Goal: Information Seeking & Learning: Learn about a topic

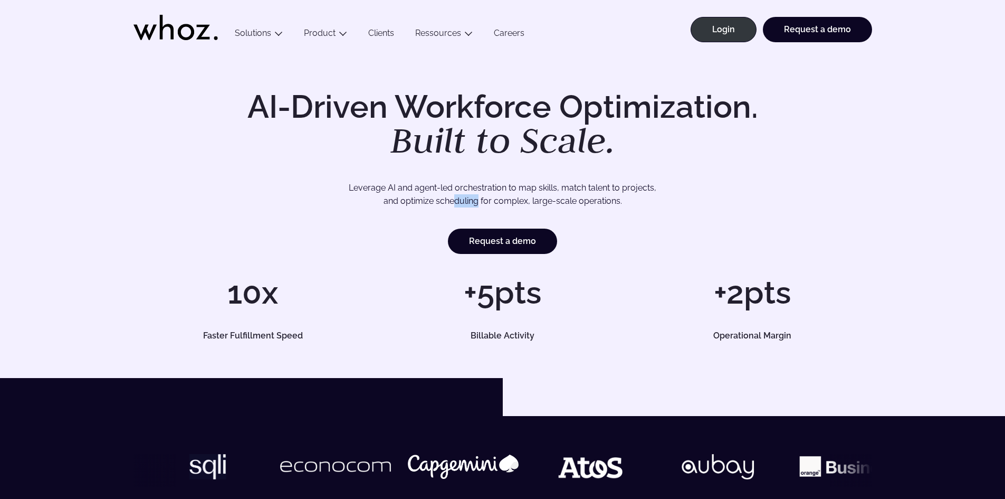
drag, startPoint x: 465, startPoint y: 201, endPoint x: 454, endPoint y: 198, distance: 11.8
click at [454, 198] on p "Leverage AI and agent-led orchestration to map skills, match talent to projects…" at bounding box center [502, 194] width 665 height 27
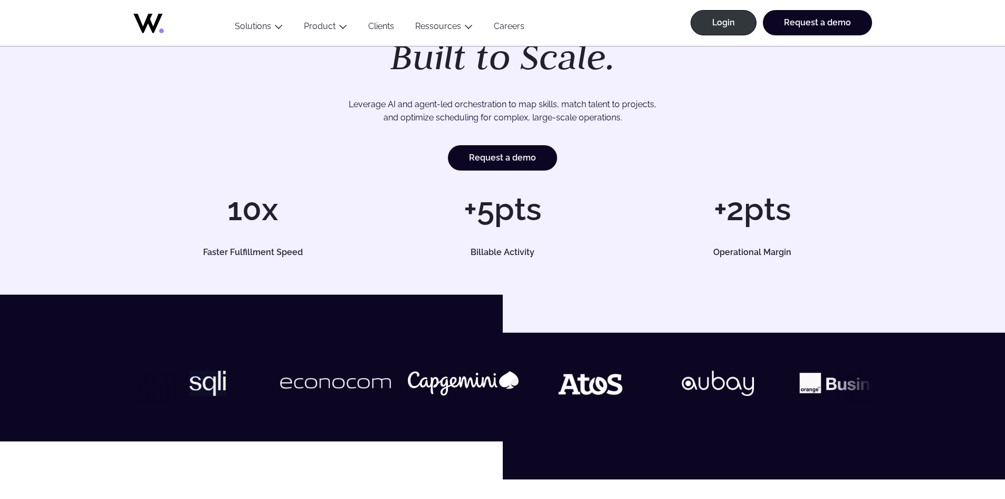
scroll to position [264, 0]
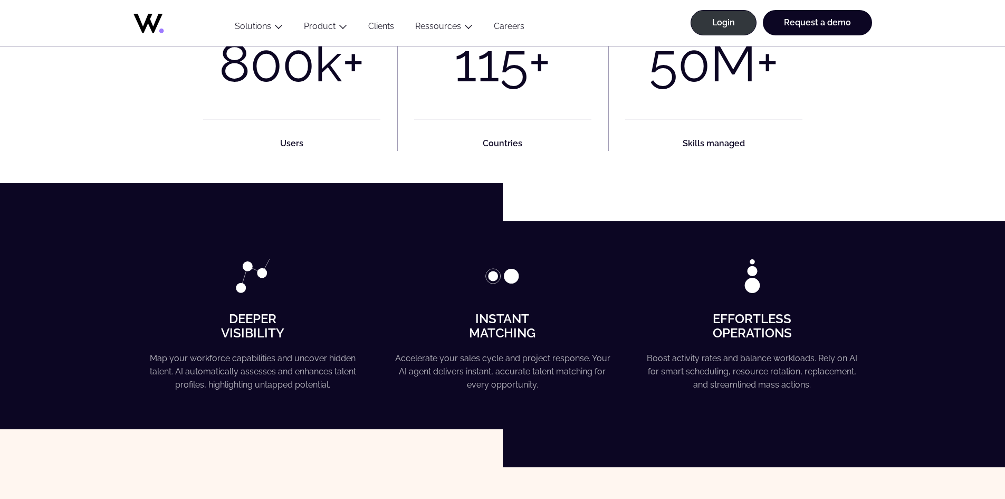
drag, startPoint x: 382, startPoint y: 145, endPoint x: 634, endPoint y: 179, distance: 254.6
click at [630, 179] on div "800 k+ Users 115 + Countries 50 M+ Skills managed" at bounding box center [503, 82] width 739 height 201
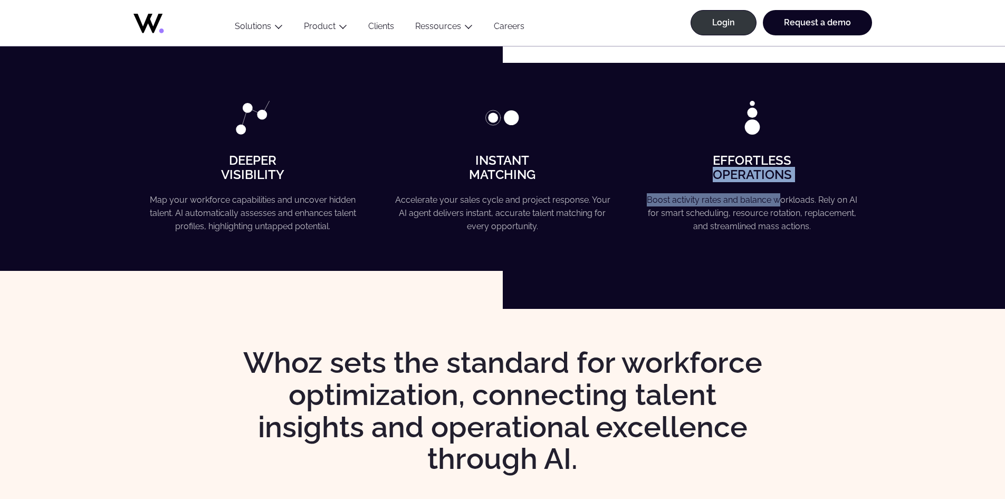
drag, startPoint x: 638, startPoint y: 180, endPoint x: 787, endPoint y: 195, distance: 149.6
click at [786, 195] on div "Effortless Operations Boost activity rates and balance workloads. Rely on AI fo…" at bounding box center [752, 167] width 239 height 132
click at [787, 195] on p "Boost activity rates and balance workloads. Rely on AI for smart scheduling, re…" at bounding box center [752, 213] width 215 height 40
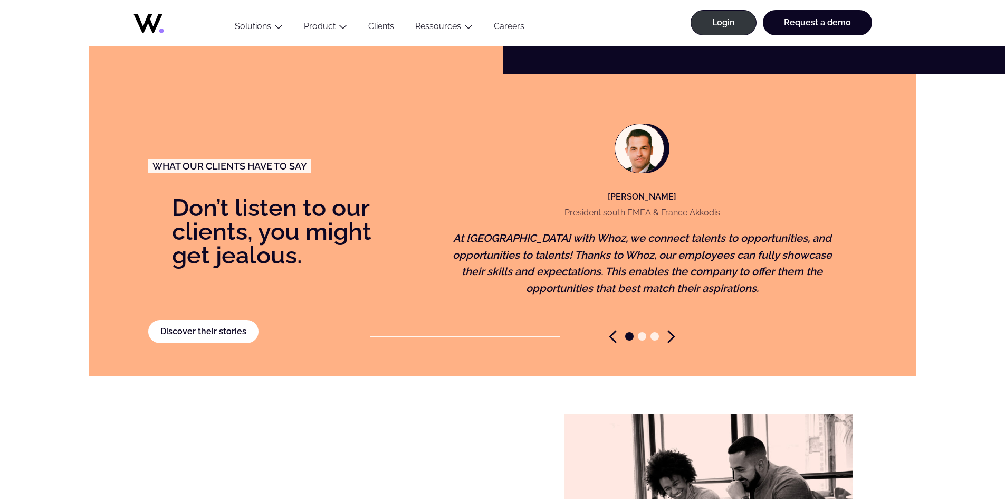
drag, startPoint x: 758, startPoint y: 217, endPoint x: 672, endPoint y: 253, distance: 92.5
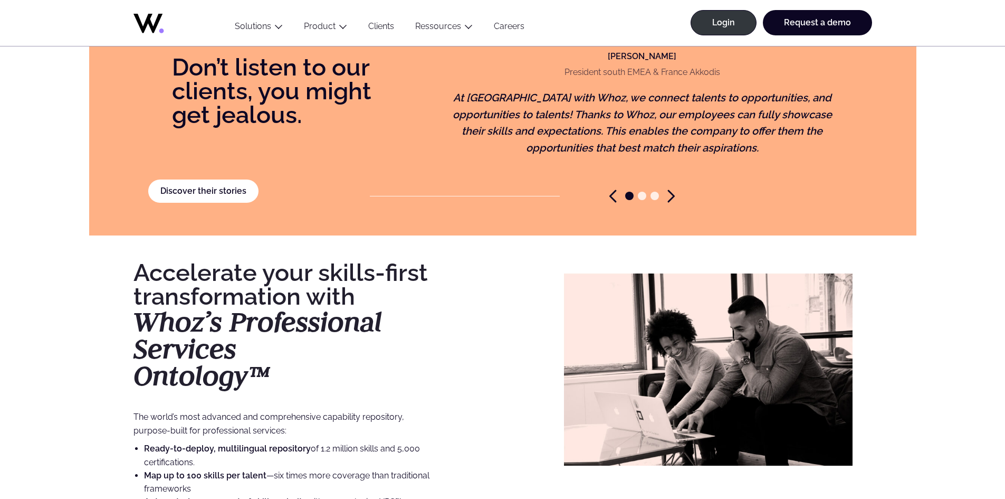
drag, startPoint x: 672, startPoint y: 253, endPoint x: 656, endPoint y: 347, distance: 95.9
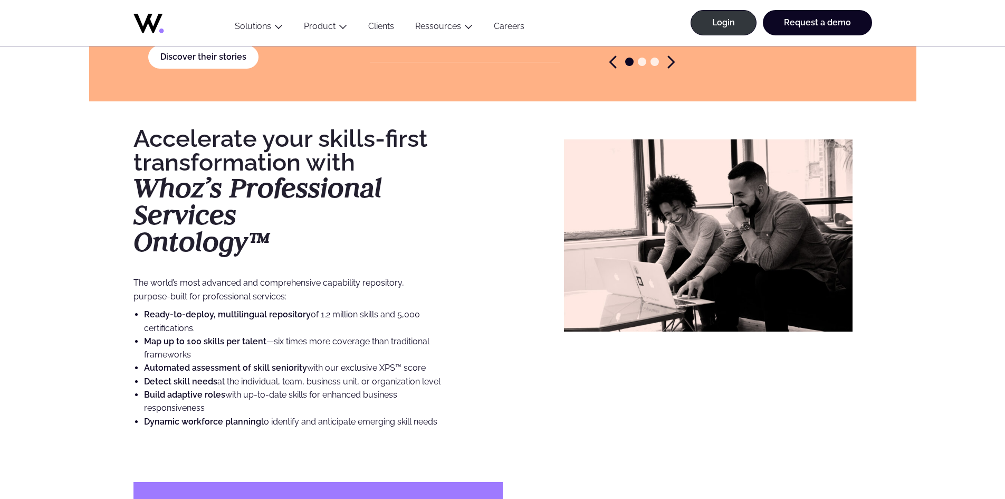
scroll to position [2602, 0]
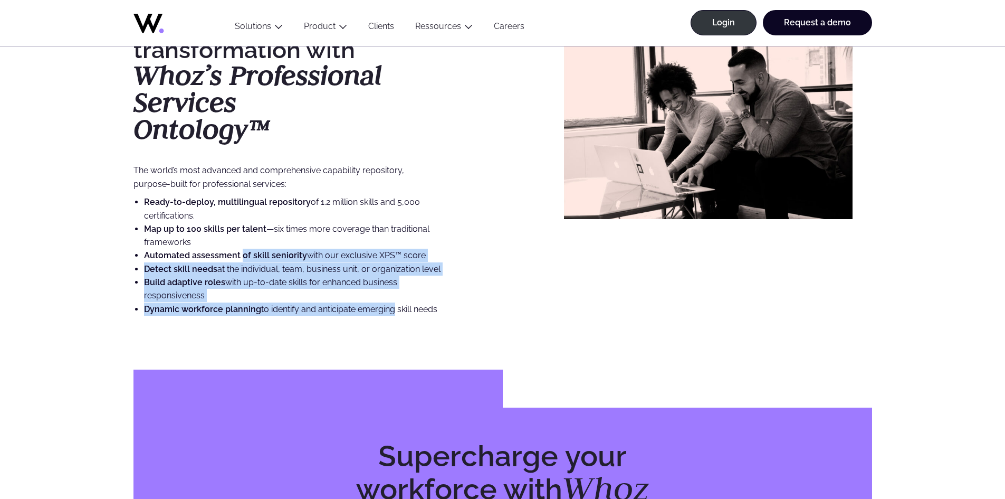
drag, startPoint x: 391, startPoint y: 301, endPoint x: 251, endPoint y: 245, distance: 150.6
click at [242, 244] on ul "Ready-to-deploy, multilingual repository of 1.2 million skills and 5,000 certif…" at bounding box center [288, 255] width 308 height 120
click at [260, 250] on strong "Automated assessment of skill seniority" at bounding box center [225, 255] width 163 height 10
click at [272, 250] on strong "Automated assessment of skill seniority" at bounding box center [225, 255] width 163 height 10
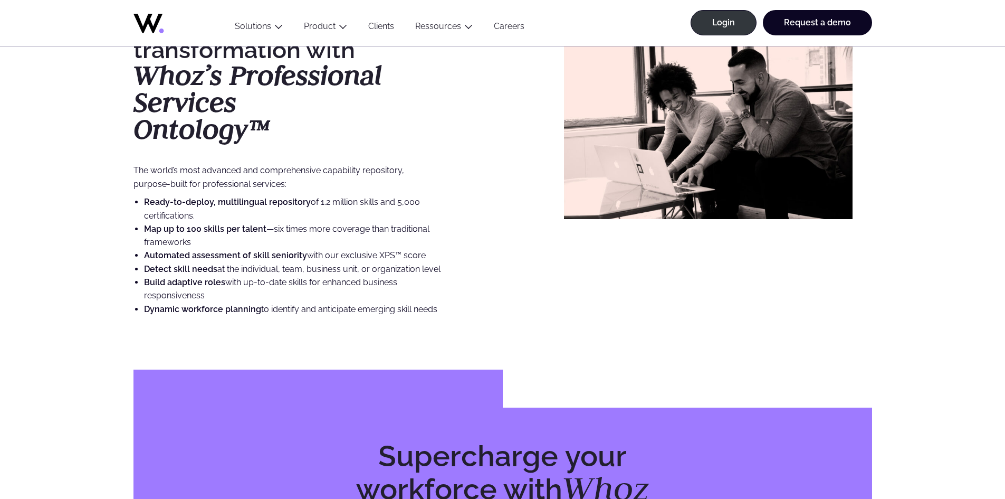
click at [213, 277] on strong "Build adaptive roles" at bounding box center [184, 282] width 81 height 10
click at [301, 302] on li "Dynamic workforce planning to identify and anticipate emerging skill needs" at bounding box center [292, 308] width 297 height 13
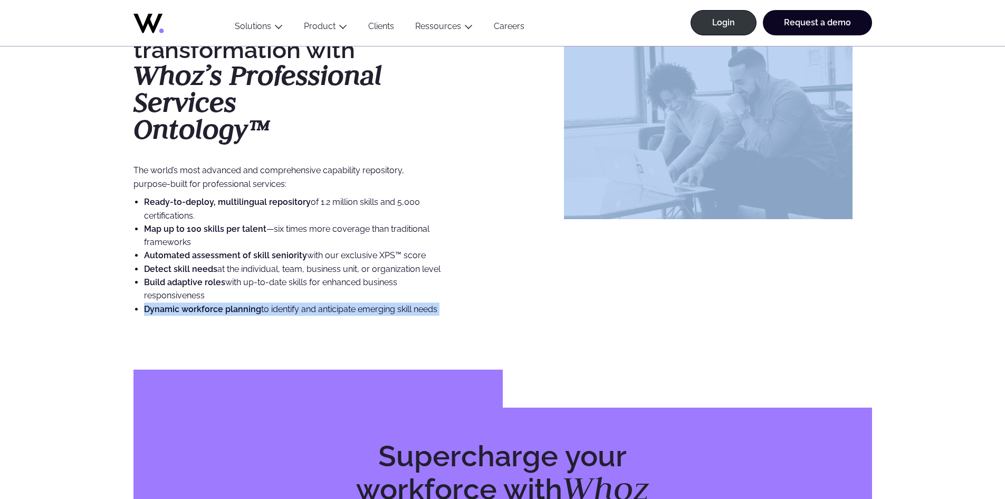
click at [301, 302] on li "Dynamic workforce planning to identify and anticipate emerging skill needs" at bounding box center [292, 308] width 297 height 13
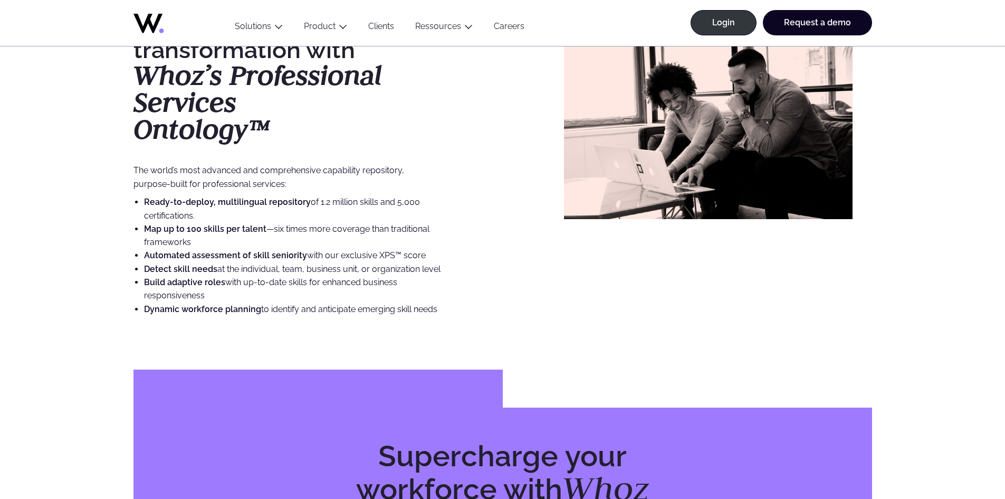
click at [292, 262] on li "Detect skill needs at the individual, team, business unit, or organization level" at bounding box center [292, 268] width 297 height 13
click at [295, 250] on strong "Automated assessment of skill seniority" at bounding box center [225, 255] width 163 height 10
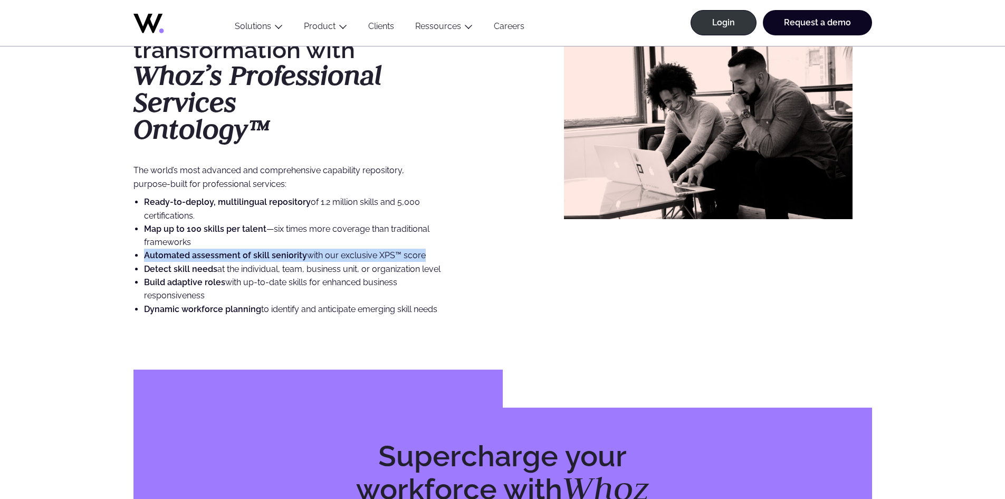
click at [295, 250] on strong "Automated assessment of skill seniority" at bounding box center [225, 255] width 163 height 10
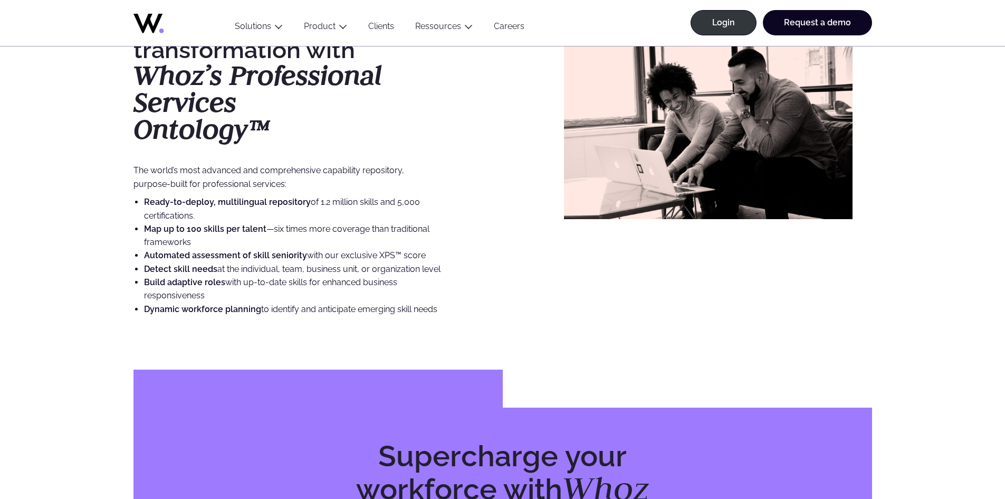
click at [271, 225] on li "Map up to 100 skills per talent —six times more coverage than traditional frame…" at bounding box center [292, 235] width 297 height 27
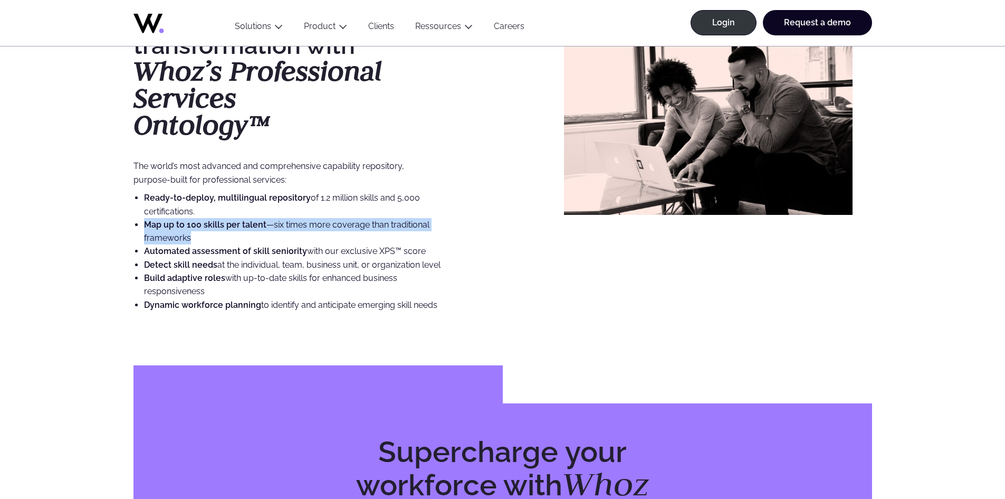
scroll to position [2919, 0]
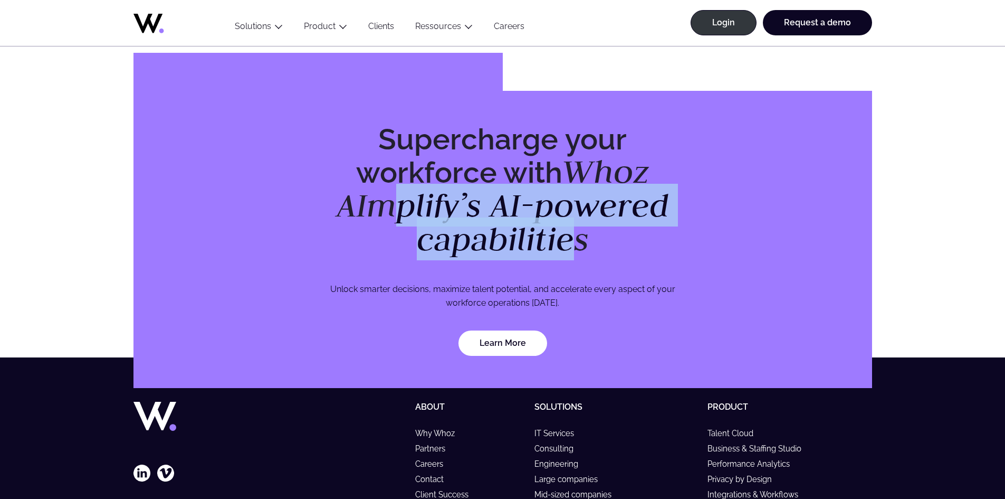
drag, startPoint x: 435, startPoint y: 180, endPoint x: 580, endPoint y: 218, distance: 149.5
click at [580, 218] on em "Whoz AImplify’s AI-powered capabilities" at bounding box center [503, 205] width 332 height 110
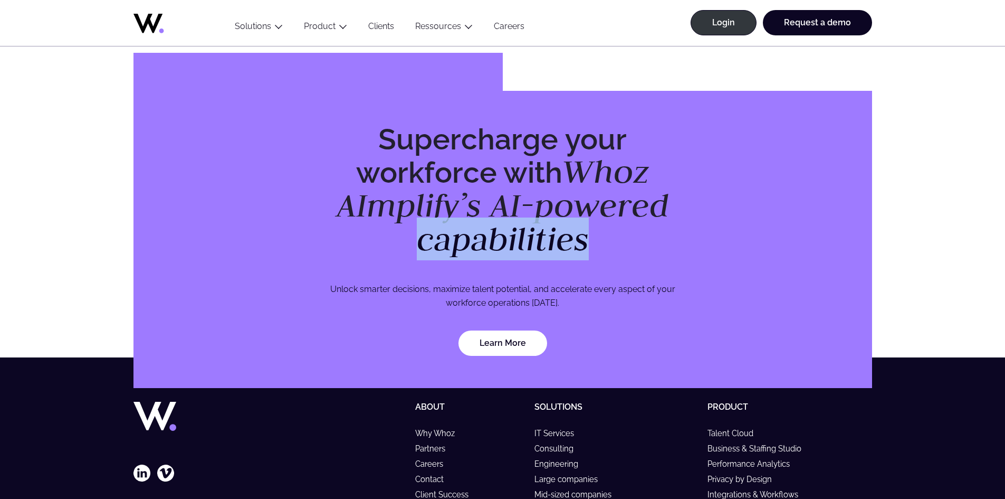
click at [580, 218] on em "Whoz AImplify’s AI-powered capabilities" at bounding box center [503, 205] width 332 height 110
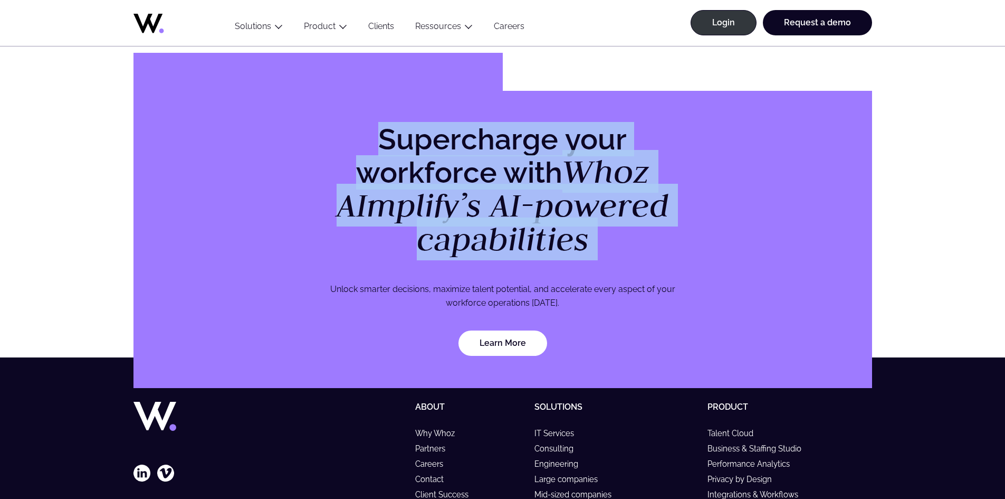
click at [580, 218] on em "Whoz AImplify’s AI-powered capabilities" at bounding box center [503, 205] width 332 height 110
click at [448, 205] on em "Whoz AImplify’s AI-powered capabilities" at bounding box center [503, 205] width 332 height 110
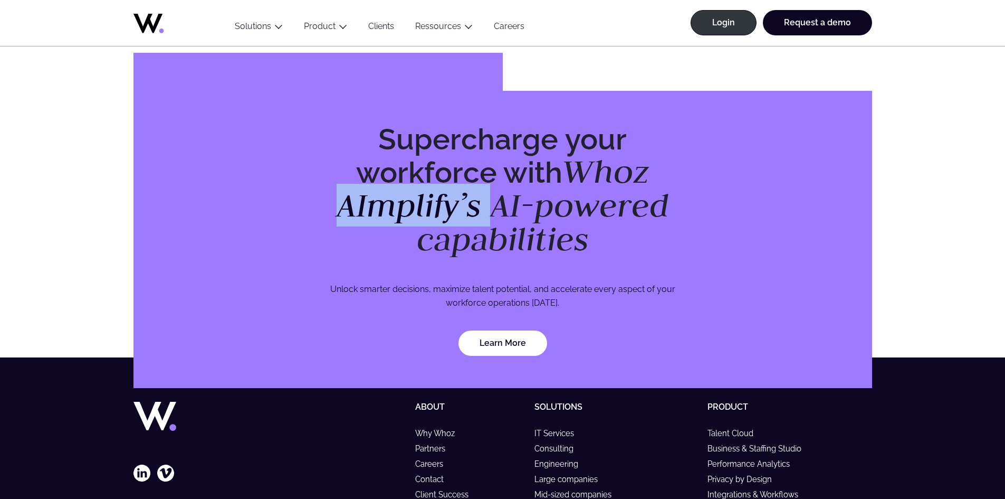
click at [448, 205] on em "Whoz AImplify’s AI-powered capabilities" at bounding box center [503, 205] width 332 height 110
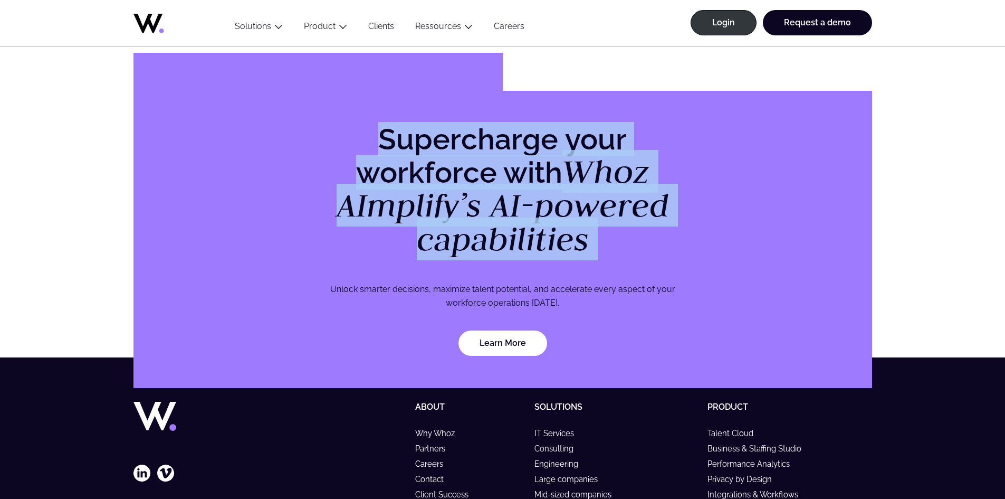
click at [448, 205] on em "Whoz AImplify’s AI-powered capabilities" at bounding box center [503, 205] width 332 height 110
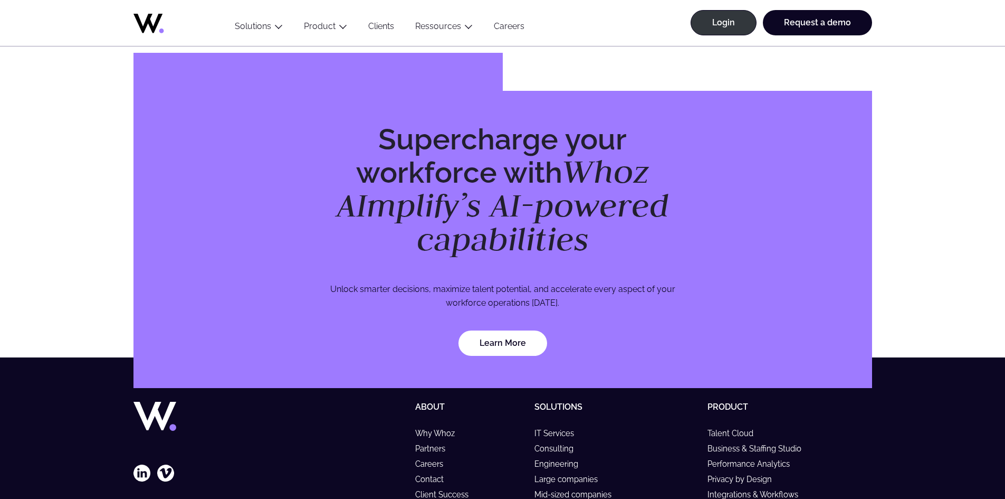
click at [548, 247] on div "Supercharge your workforce with Whoz AImplify’s AI-powered capabilities Unlock …" at bounding box center [502, 239] width 405 height 232
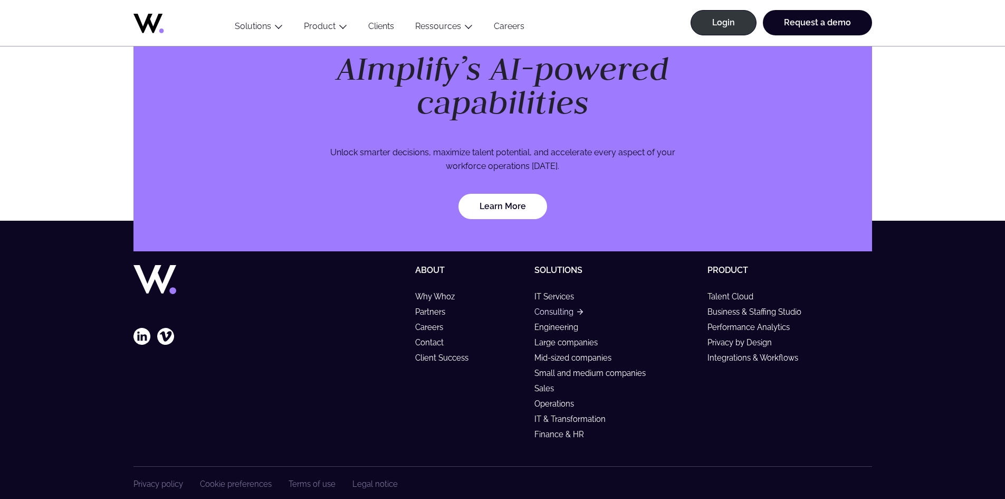
scroll to position [3061, 0]
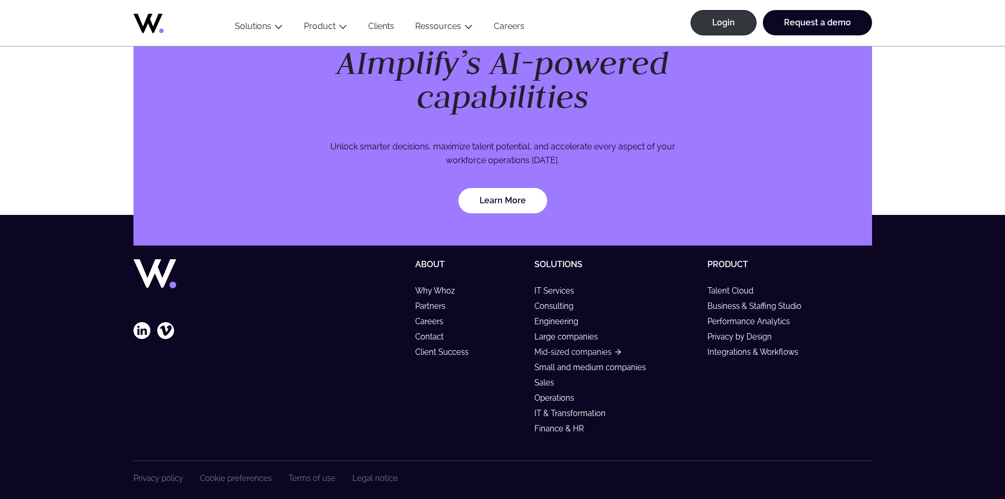
click at [574, 347] on link "Mid-sized companies" at bounding box center [578, 351] width 87 height 9
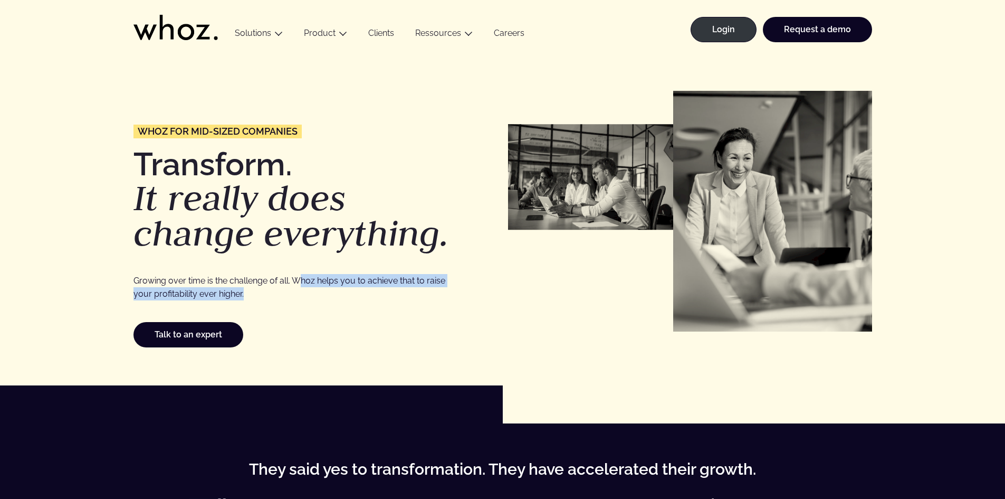
drag, startPoint x: 325, startPoint y: 288, endPoint x: 299, endPoint y: 278, distance: 27.9
click at [299, 278] on p "Growing over time is the challenge of all. Whoz helps you to achieve that to ra…" at bounding box center [298, 287] width 328 height 27
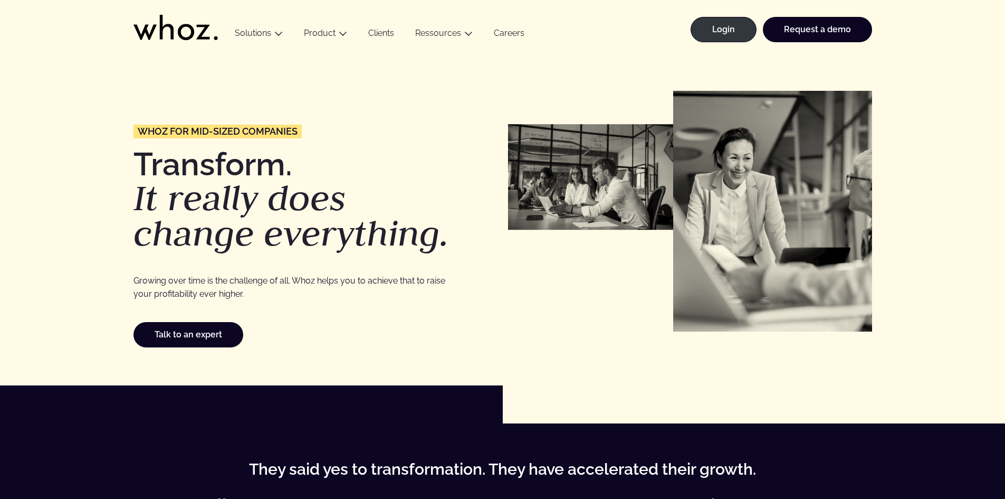
click at [244, 219] on em "change everything." at bounding box center [292, 233] width 316 height 46
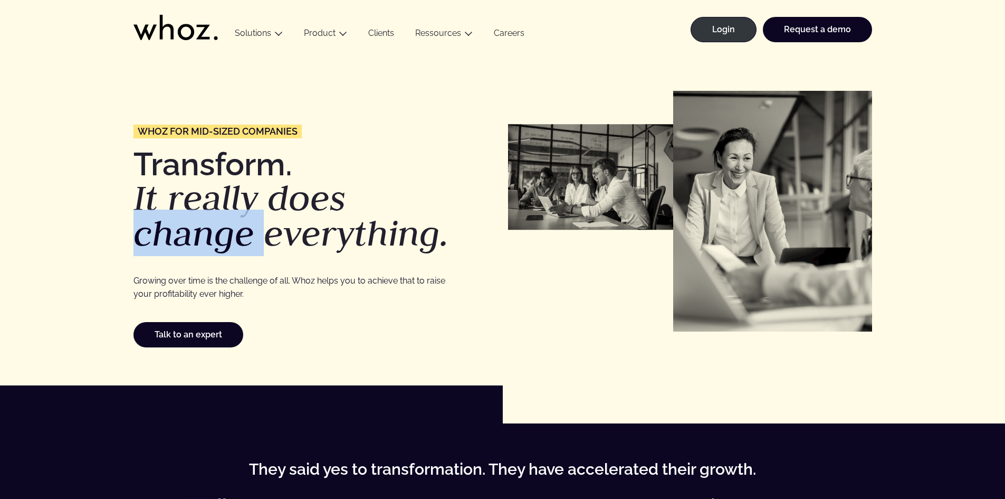
click at [244, 219] on em "change everything." at bounding box center [292, 233] width 316 height 46
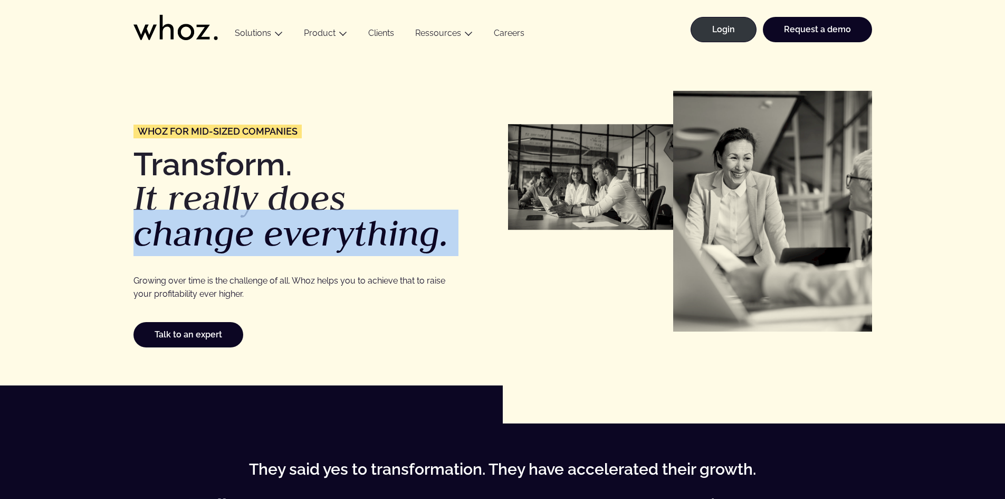
click at [244, 219] on em "change everything." at bounding box center [292, 233] width 316 height 46
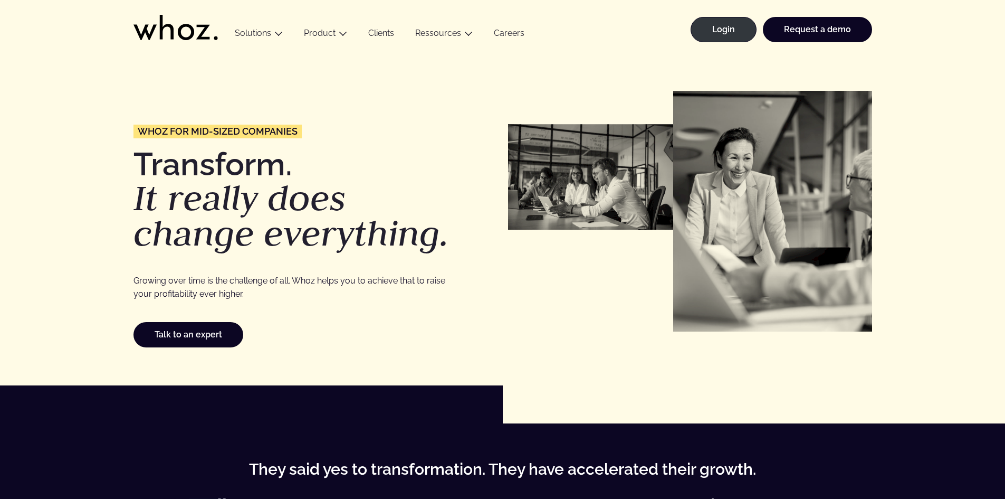
click at [253, 174] on em "It really does" at bounding box center [240, 197] width 213 height 46
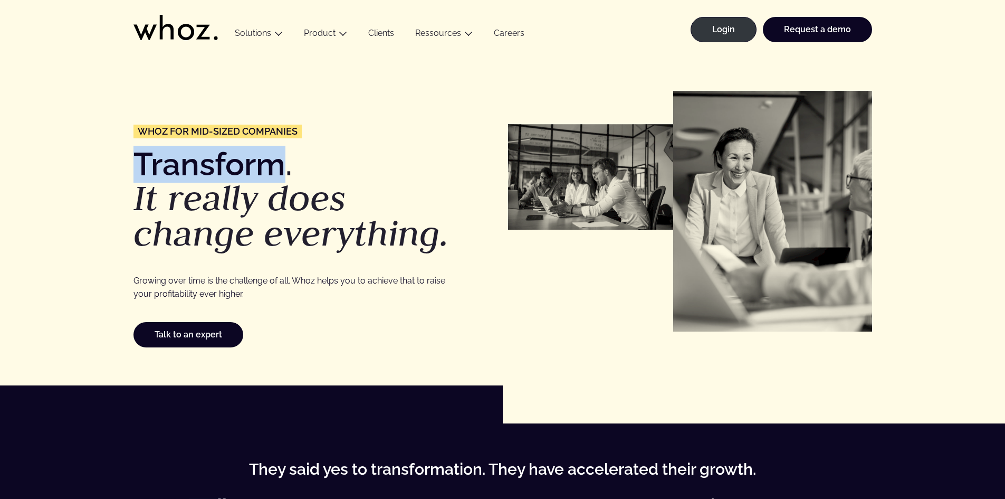
click at [253, 174] on em "It really does" at bounding box center [240, 197] width 213 height 46
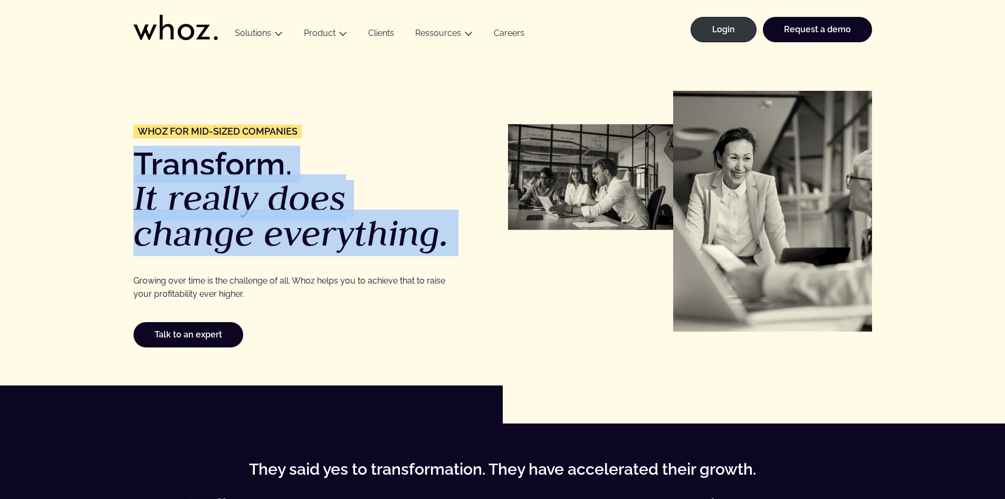
drag, startPoint x: 253, startPoint y: 174, endPoint x: 358, endPoint y: 228, distance: 118.3
click at [358, 228] on h1 "Transform. It really does change everything." at bounding box center [316, 199] width 364 height 103
click at [358, 228] on em "change everything." at bounding box center [292, 233] width 316 height 46
drag, startPoint x: 358, startPoint y: 228, endPoint x: 172, endPoint y: 165, distance: 196.1
click at [172, 165] on h1 "Transform. It really does change everything." at bounding box center [316, 199] width 364 height 103
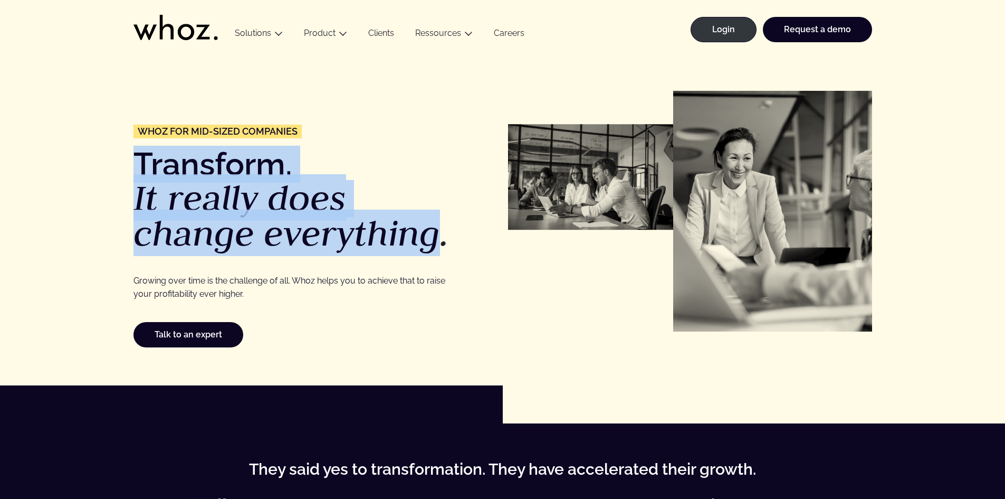
click at [172, 165] on h1 "Transform. It really does change everything." at bounding box center [316, 199] width 364 height 103
drag, startPoint x: 172, startPoint y: 165, endPoint x: 447, endPoint y: 240, distance: 284.9
click at [447, 240] on h1 "Transform. It really does change everything." at bounding box center [316, 199] width 364 height 103
click at [447, 240] on em "change everything." at bounding box center [292, 233] width 316 height 46
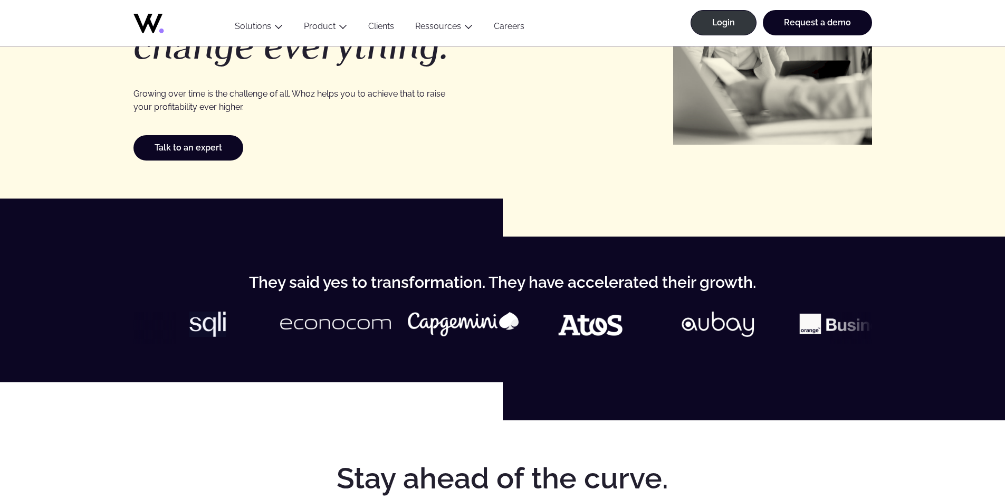
scroll to position [369, 0]
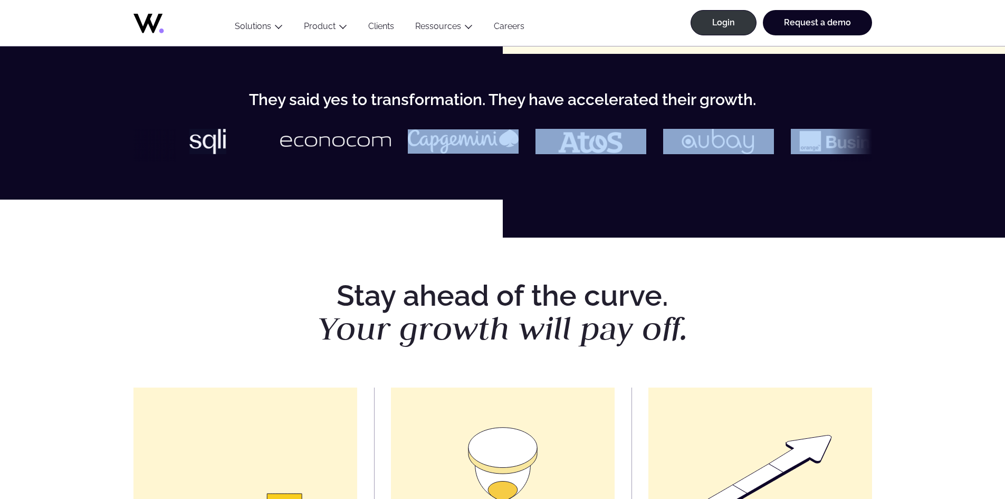
drag, startPoint x: 597, startPoint y: 146, endPoint x: 465, endPoint y: 153, distance: 132.6
click at [472, 154] on div at bounding box center [503, 145] width 739 height 33
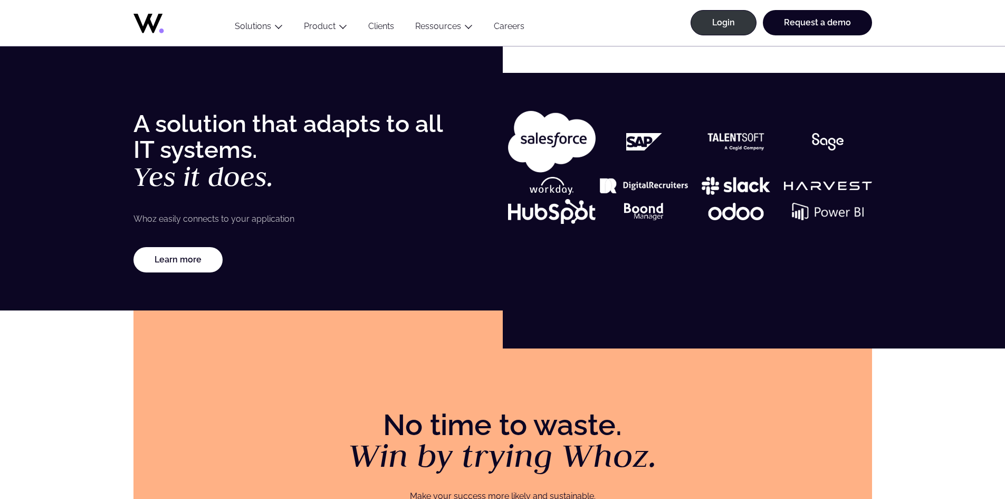
scroll to position [1794, 0]
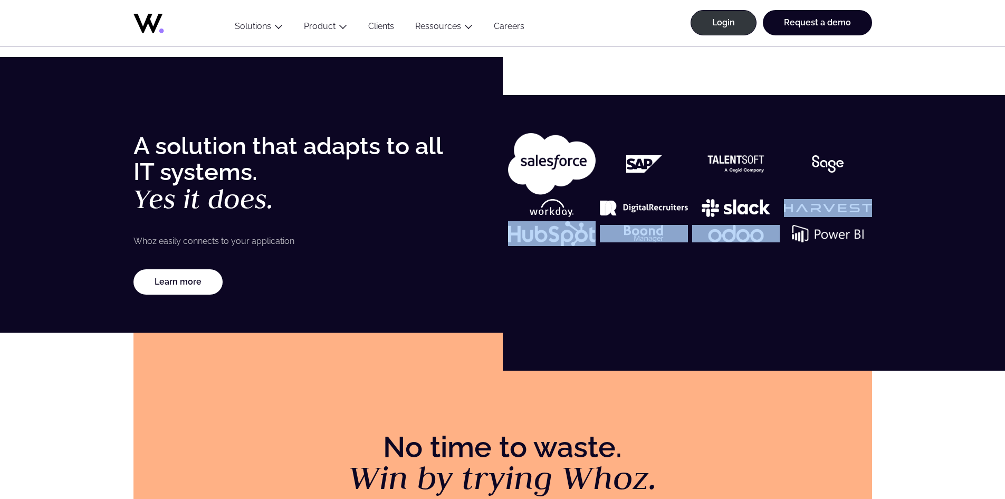
drag, startPoint x: 809, startPoint y: 219, endPoint x: 730, endPoint y: 224, distance: 78.3
click at [730, 224] on figure at bounding box center [690, 189] width 364 height 113
click at [730, 224] on figure at bounding box center [736, 233] width 88 height 25
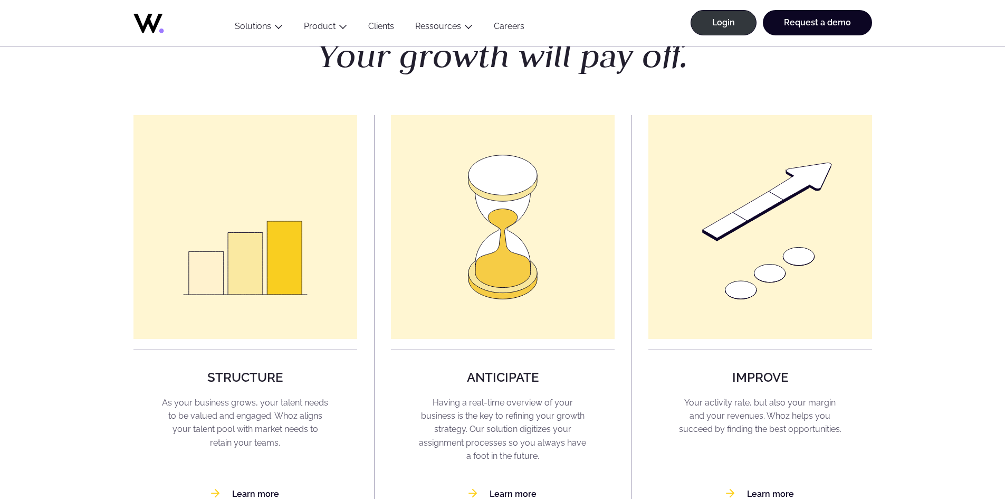
scroll to position [0, 0]
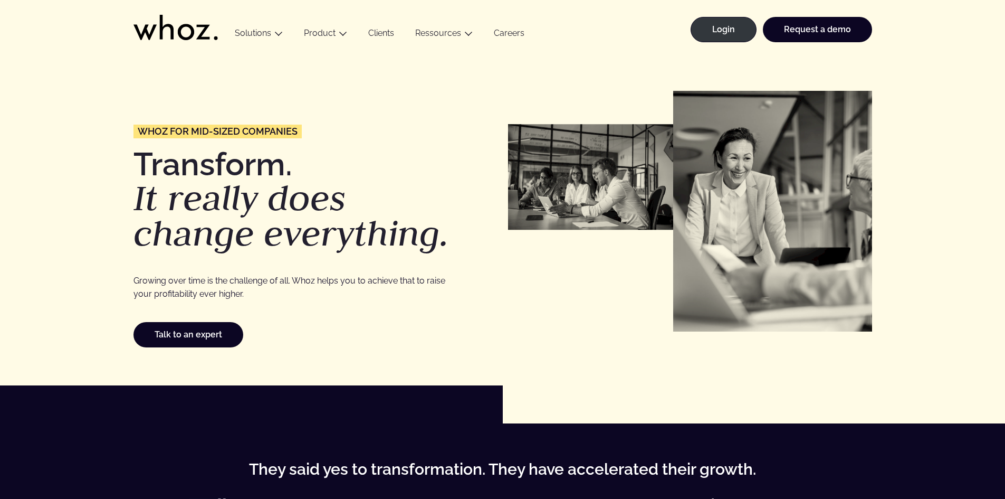
drag, startPoint x: 954, startPoint y: 185, endPoint x: 885, endPoint y: 173, distance: 70.7
